Goal: Navigation & Orientation: Go to known website

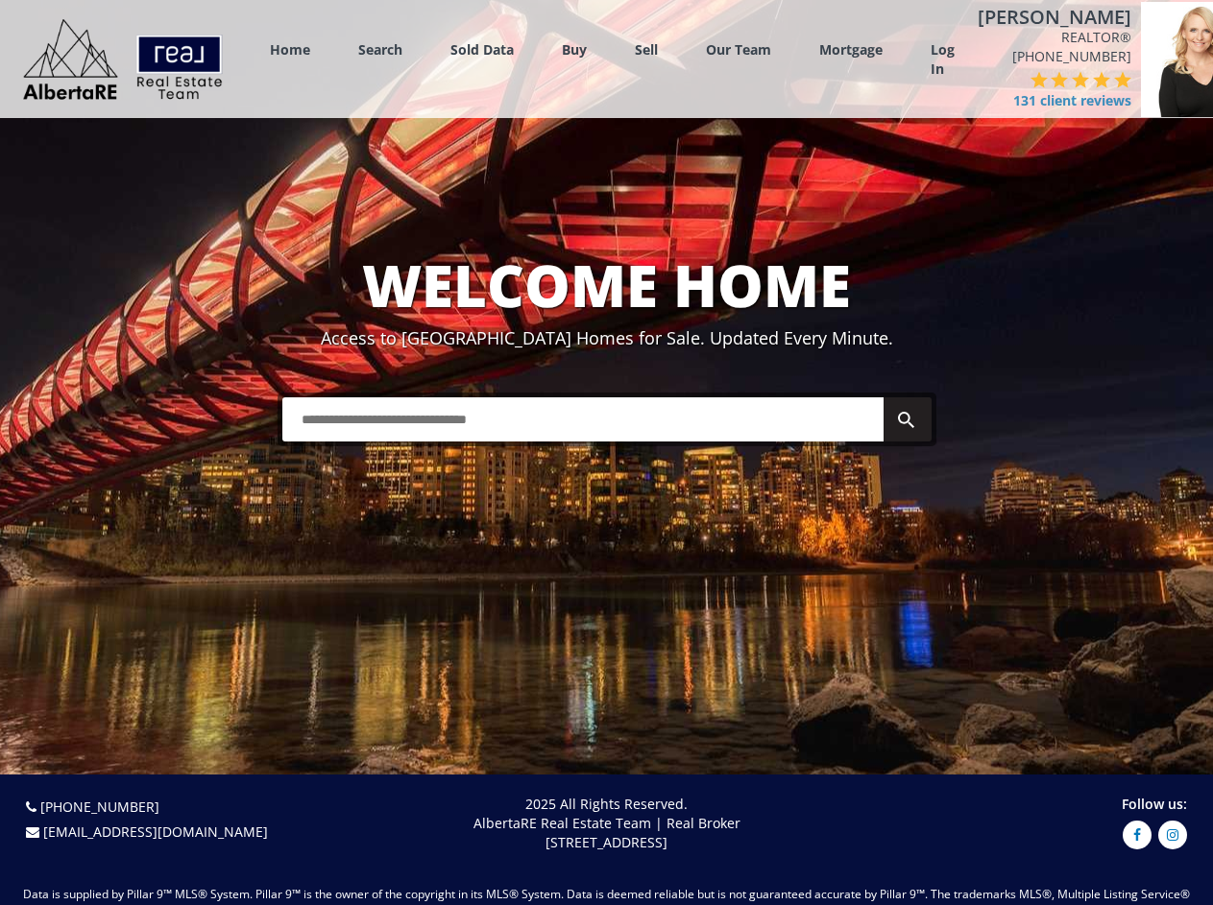
click at [380, 49] on link "Search" at bounding box center [380, 49] width 44 height 18
click at [574, 49] on link "Buy" at bounding box center [574, 49] width 25 height 18
click at [646, 49] on link "Sell" at bounding box center [646, 49] width 23 height 18
click at [738, 49] on link "Our Team" at bounding box center [738, 49] width 65 height 18
click at [942, 60] on link "Log In" at bounding box center [942, 59] width 24 height 38
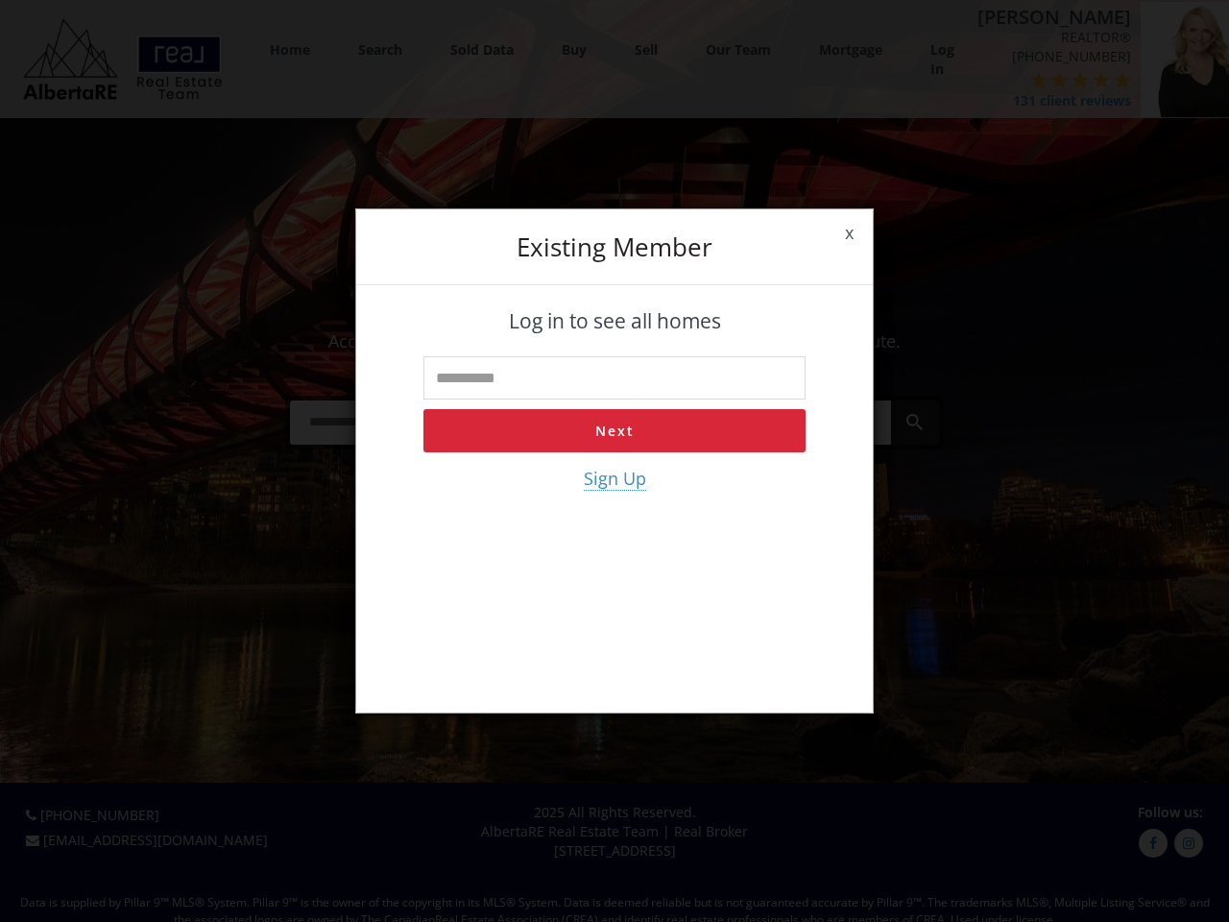
click at [1003, 80] on div "x Existing member Log in to see all homes Next Sign Up" at bounding box center [614, 461] width 1229 height 922
click at [1023, 80] on div "x Existing member Log in to see all homes Next Sign Up" at bounding box center [614, 461] width 1229 height 922
click at [1045, 80] on div "x Existing member Log in to see all homes Next Sign Up" at bounding box center [614, 461] width 1229 height 922
click at [1066, 80] on div "x Existing member Log in to see all homes Next Sign Up" at bounding box center [614, 461] width 1229 height 922
